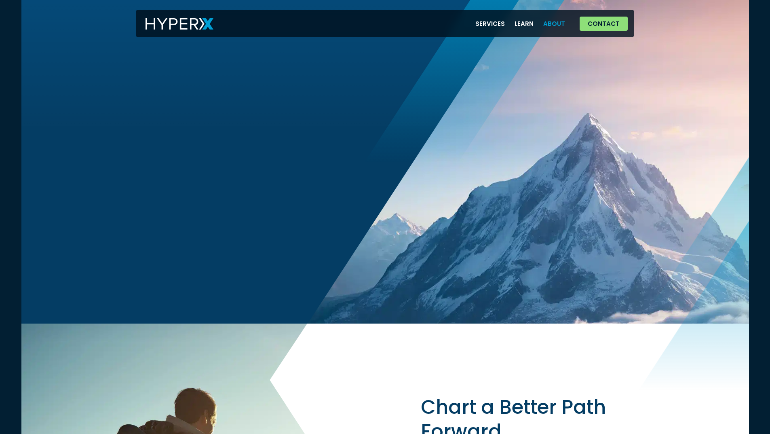
click at [558, 28] on link "About" at bounding box center [554, 23] width 32 height 17
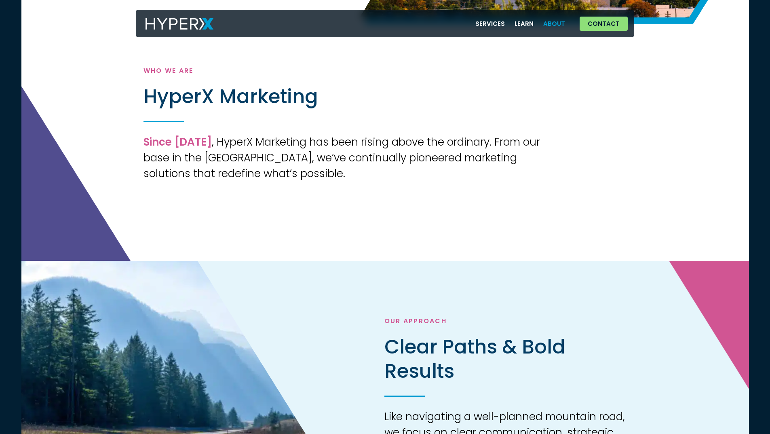
scroll to position [162, 0]
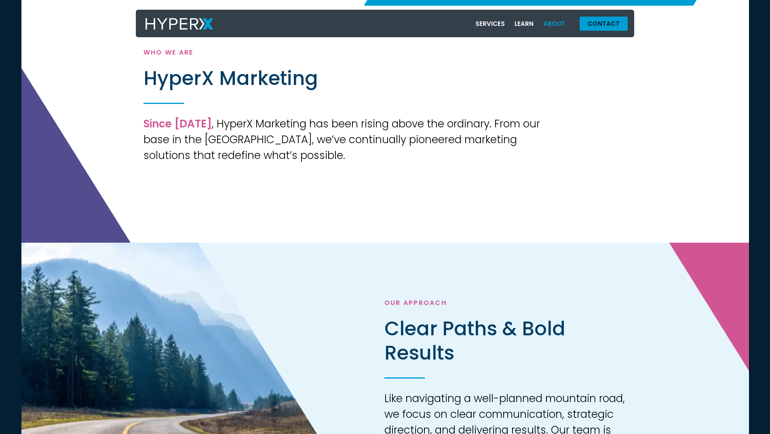
click at [599, 29] on link "Contact" at bounding box center [603, 24] width 48 height 14
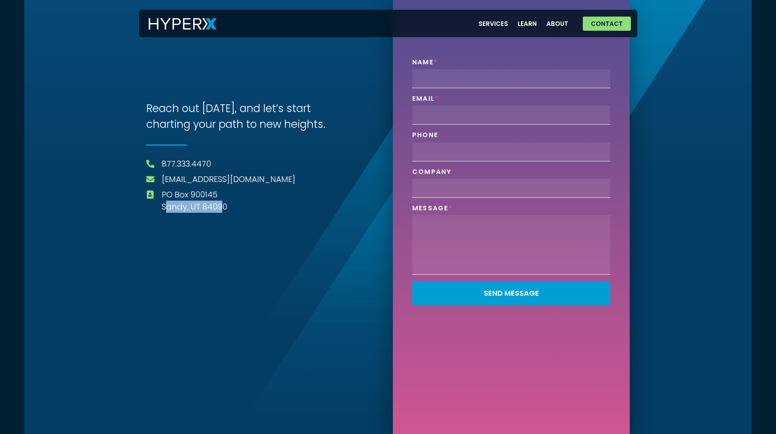
drag, startPoint x: 167, startPoint y: 209, endPoint x: 222, endPoint y: 211, distance: 55.0
click at [222, 211] on span "[GEOGRAPHIC_DATA]" at bounding box center [193, 200] width 67 height 24
click at [235, 209] on li "[GEOGRAPHIC_DATA]" at bounding box center [264, 200] width 237 height 24
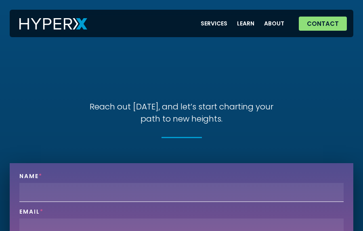
drag, startPoint x: 360, startPoint y: 70, endPoint x: 354, endPoint y: 66, distance: 8.0
